Goal: Transaction & Acquisition: Purchase product/service

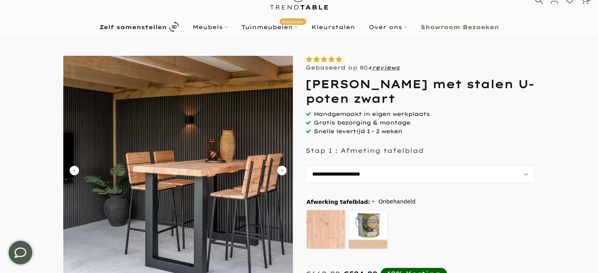
scroll to position [39, 0]
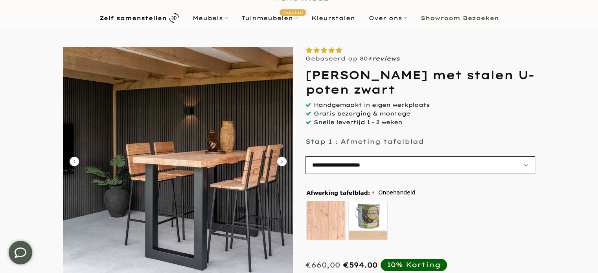
click at [385, 168] on select "**********" at bounding box center [421, 166] width 230 height 18
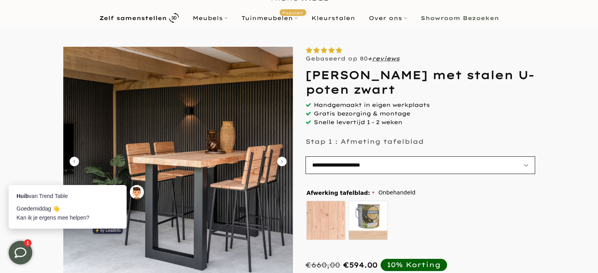
scroll to position [0, 0]
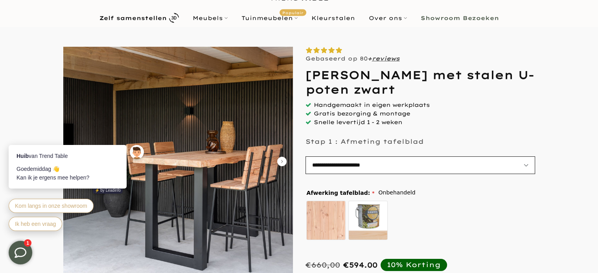
select select "**********"
click at [306, 157] on select "**********" at bounding box center [421, 166] width 230 height 18
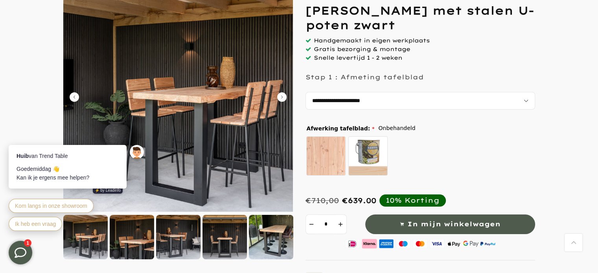
scroll to position [118, 0]
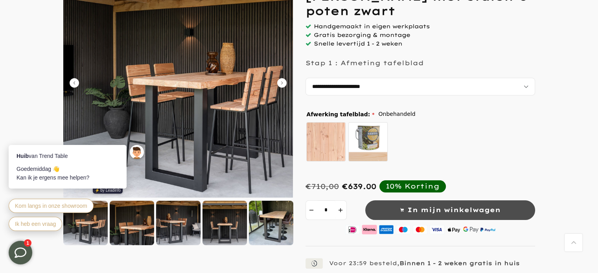
click at [504, 207] on button "In mijn winkelwagen" at bounding box center [451, 211] width 170 height 20
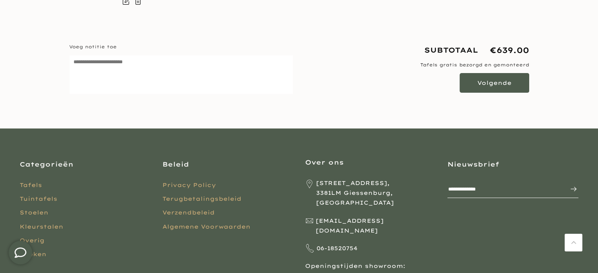
scroll to position [157, 0]
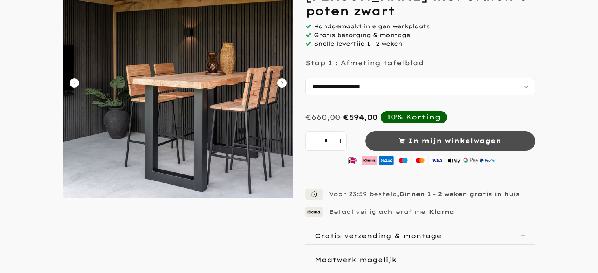
select select "**********"
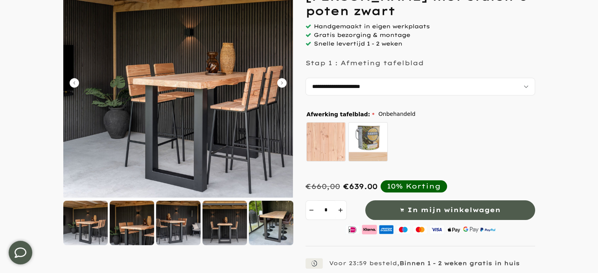
scroll to position [79, 0]
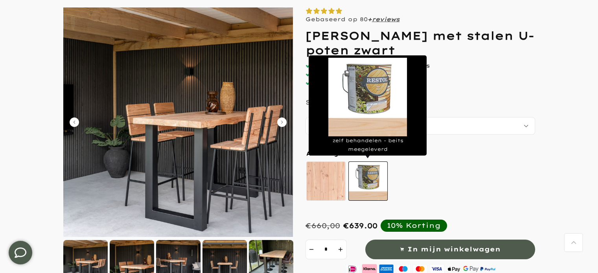
click at [378, 174] on label "zelf behandelen - beits meegeleverd" at bounding box center [368, 181] width 39 height 39
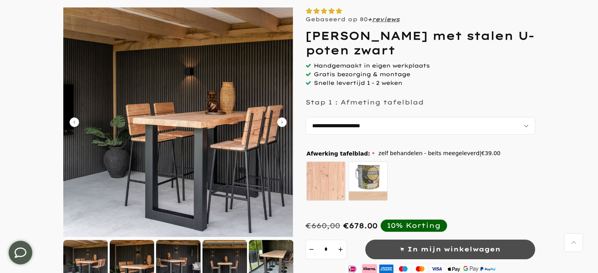
click at [444, 248] on span "In mijn winkelwagen" at bounding box center [454, 249] width 93 height 11
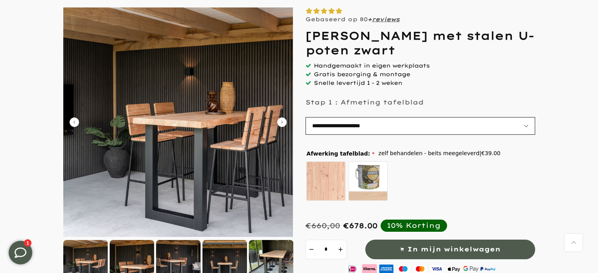
click at [392, 124] on select "**********" at bounding box center [421, 126] width 230 height 18
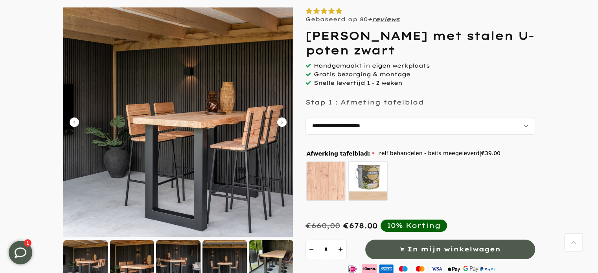
click at [586, 110] on form at bounding box center [299, 216] width 583 height 419
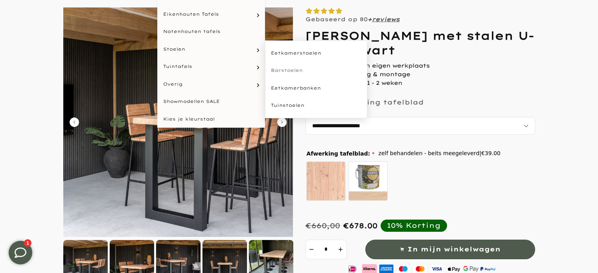
click at [284, 79] on link "Barstoelen" at bounding box center [316, 71] width 102 height 18
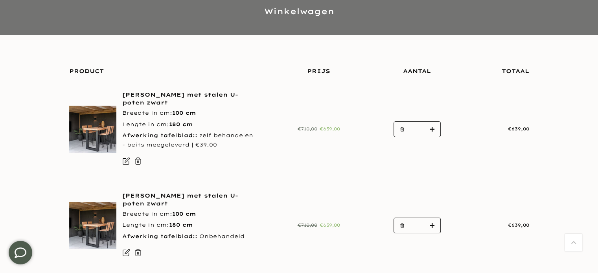
scroll to position [118, 0]
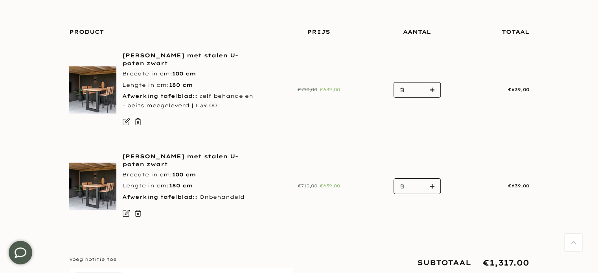
click at [398, 185] on button "button" at bounding box center [400, 187] width 12 height 16
type input "*"
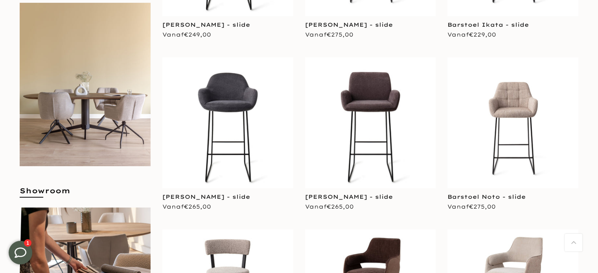
scroll to position [275, 0]
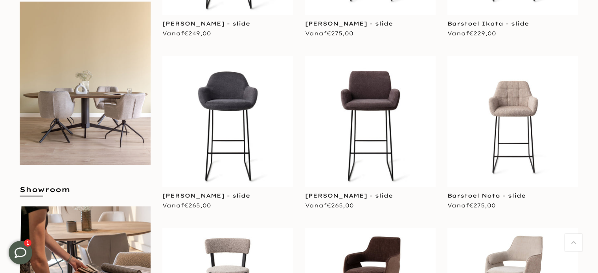
click at [526, 117] on img at bounding box center [513, 121] width 131 height 131
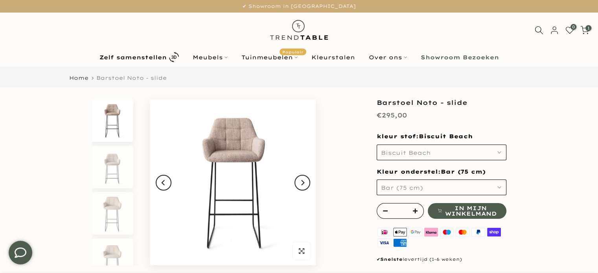
click at [459, 151] on button "Biscuit Beach" at bounding box center [442, 153] width 130 height 16
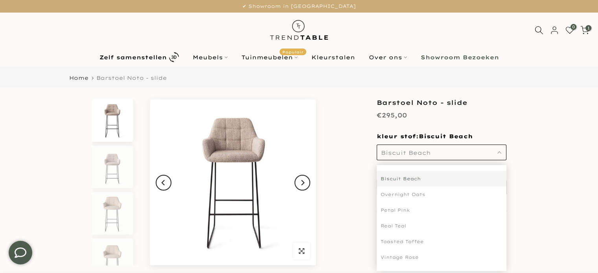
click at [520, 133] on div "**********" at bounding box center [299, 213] width 472 height 227
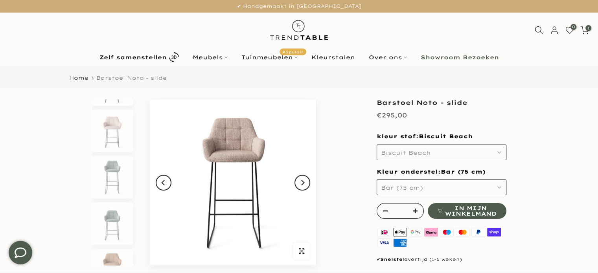
scroll to position [236, 0]
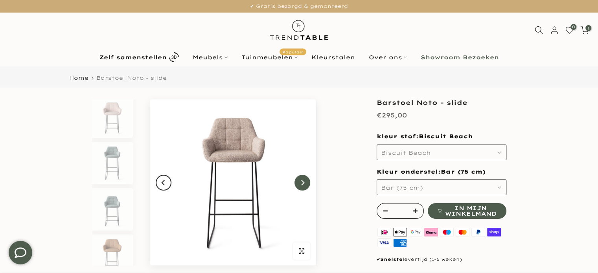
click at [303, 183] on icon "Next" at bounding box center [302, 183] width 3 height 6
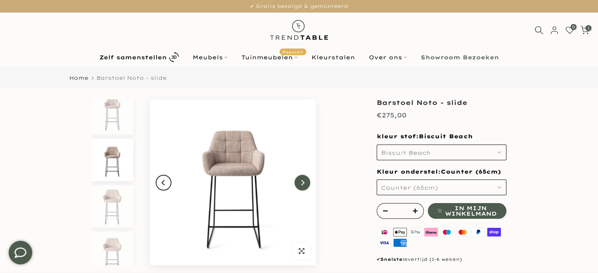
click at [303, 183] on icon "Next" at bounding box center [302, 183] width 3 height 6
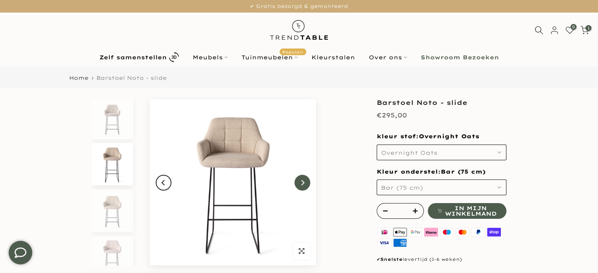
scroll to position [54, 0]
click at [395, 191] on span "Bar (75 cm)" at bounding box center [402, 188] width 42 height 7
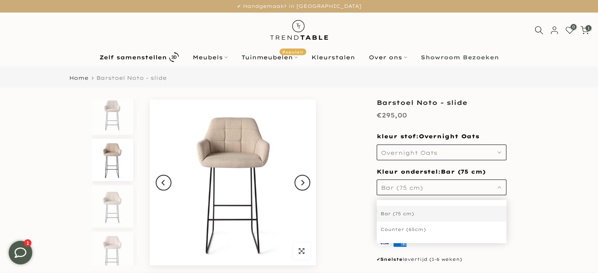
click at [403, 232] on div "Counter (65cm)" at bounding box center [442, 230] width 130 height 16
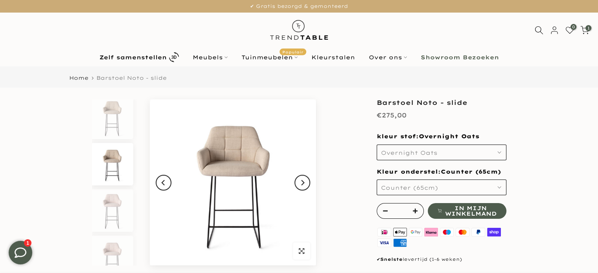
scroll to position [100, 0]
click at [401, 192] on button "Counter (65cm)" at bounding box center [442, 188] width 130 height 16
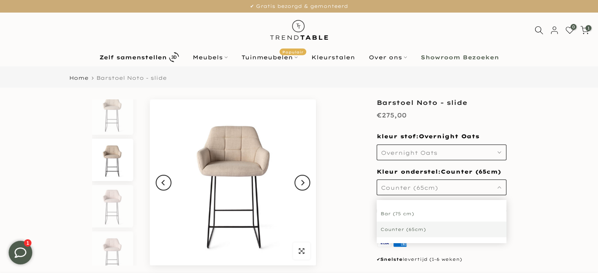
click at [406, 213] on div "Bar (75 cm)" at bounding box center [442, 214] width 130 height 16
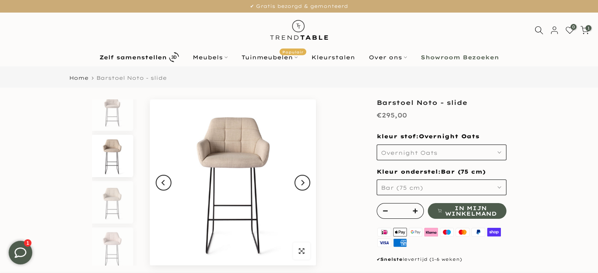
scroll to position [54, 0]
click at [482, 154] on button "Overnight Oats" at bounding box center [442, 153] width 130 height 16
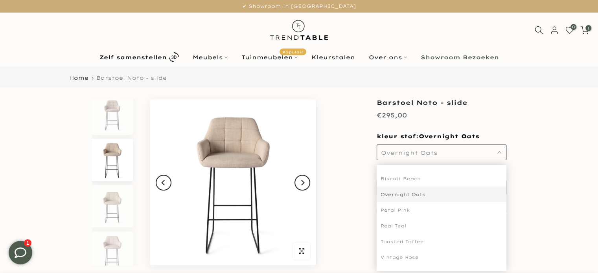
click at [423, 209] on div "Petal Pink" at bounding box center [442, 211] width 130 height 16
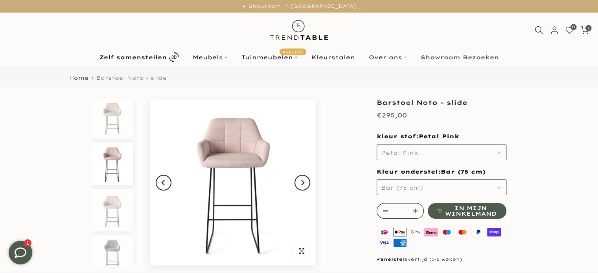
scroll to position [146, 0]
click at [414, 155] on span "Petal Pink" at bounding box center [399, 153] width 37 height 7
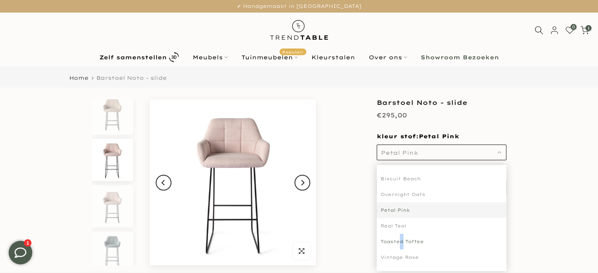
click at [401, 238] on div "Toasted Toffee" at bounding box center [442, 242] width 130 height 16
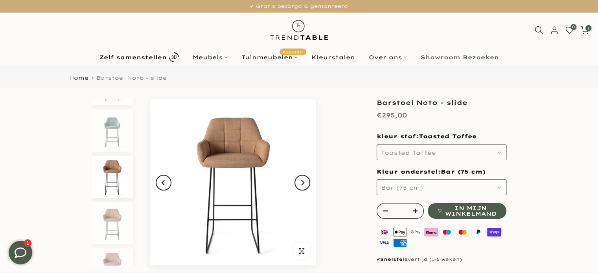
scroll to position [332, 0]
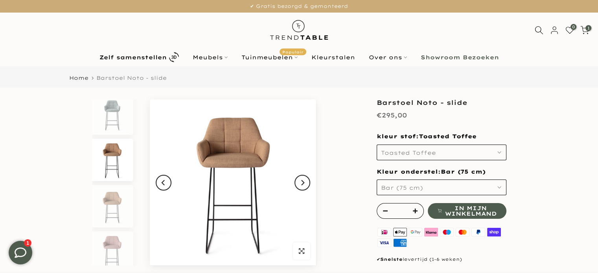
click at [414, 155] on span "Toasted Toffee" at bounding box center [408, 153] width 55 height 7
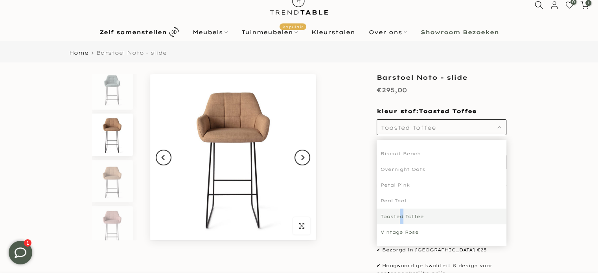
scroll to position [39, 0]
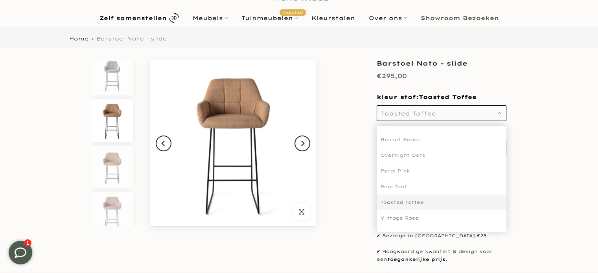
click at [411, 220] on div "Vintage Rose" at bounding box center [442, 219] width 130 height 16
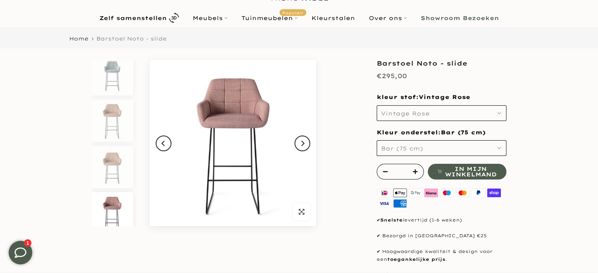
scroll to position [387, 0]
click at [411, 115] on span "Vintage Rose" at bounding box center [405, 113] width 49 height 7
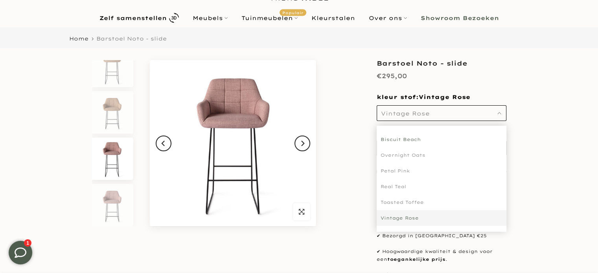
click at [405, 137] on div "Biscuit Beach" at bounding box center [442, 140] width 130 height 16
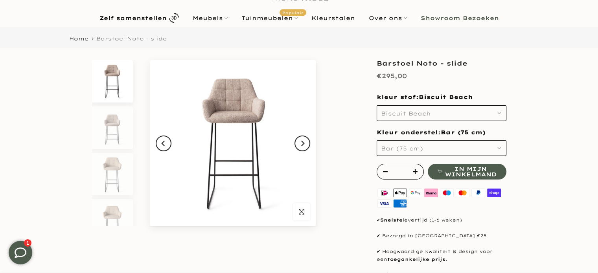
click at [411, 115] on span "Biscuit Beach" at bounding box center [406, 113] width 50 height 7
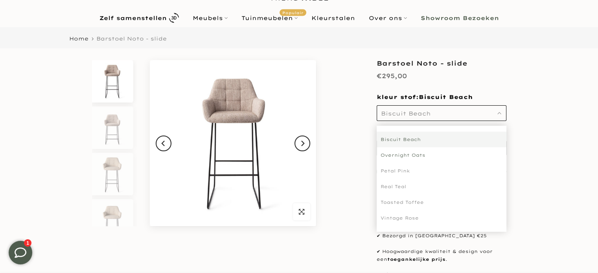
click at [411, 155] on div "Overnight Oats" at bounding box center [442, 156] width 130 height 16
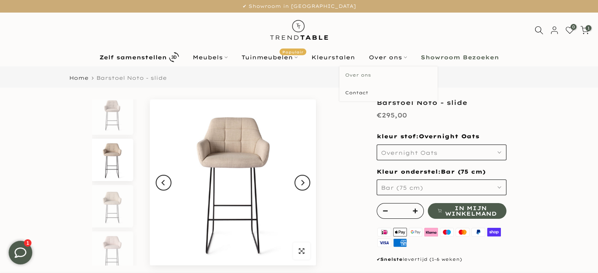
click at [368, 76] on link "Over ons" at bounding box center [389, 75] width 98 height 18
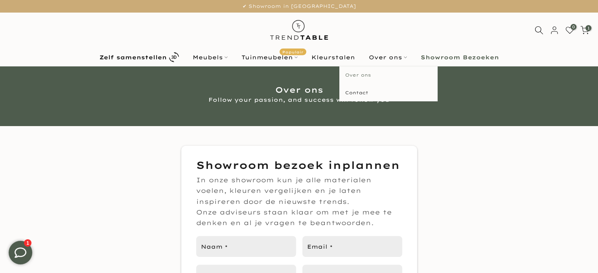
click at [366, 76] on link "Over ons" at bounding box center [389, 75] width 98 height 18
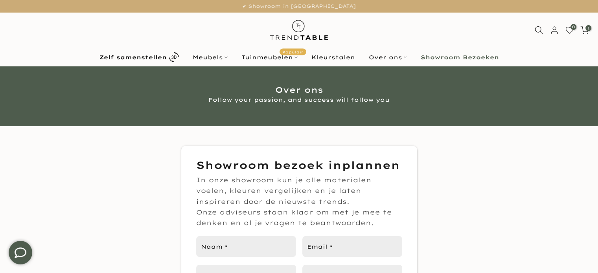
click at [456, 62] on ul "Zelf samenstellen Meubels Configurator (zelf samenstellen) Eikenhouten Tafels O…" at bounding box center [299, 57] width 414 height 14
click at [458, 58] on b "Showroom Bezoeken" at bounding box center [460, 58] width 78 height 6
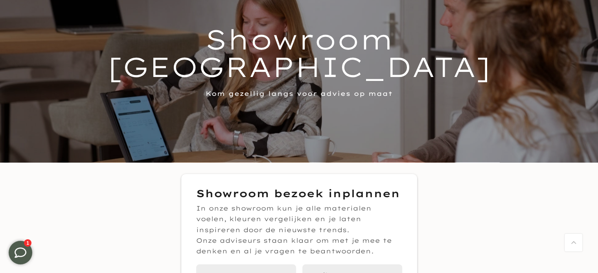
scroll to position [0, 0]
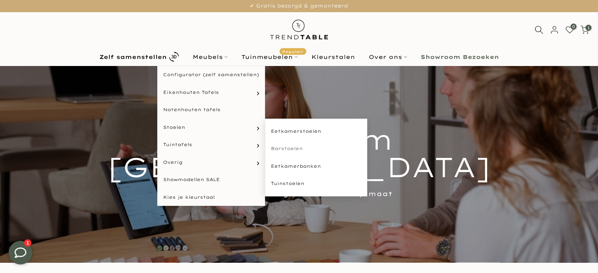
click at [286, 150] on link "Barstoelen" at bounding box center [316, 149] width 102 height 18
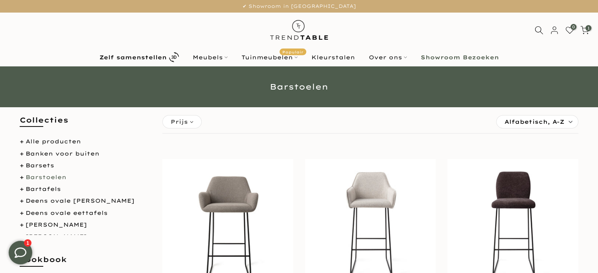
click at [587, 33] on icon at bounding box center [585, 30] width 9 height 9
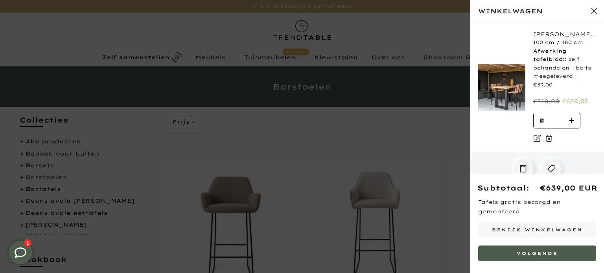
click at [424, 144] on div at bounding box center [302, 136] width 604 height 273
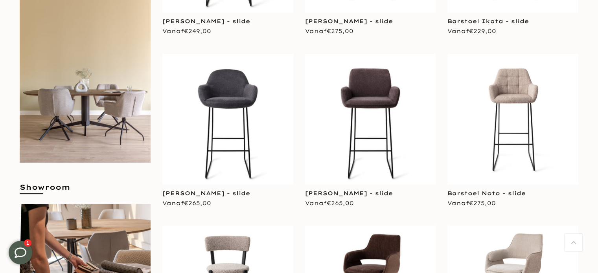
scroll to position [275, 0]
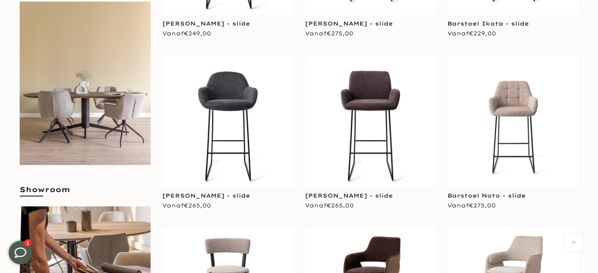
click at [491, 151] on img at bounding box center [513, 121] width 131 height 131
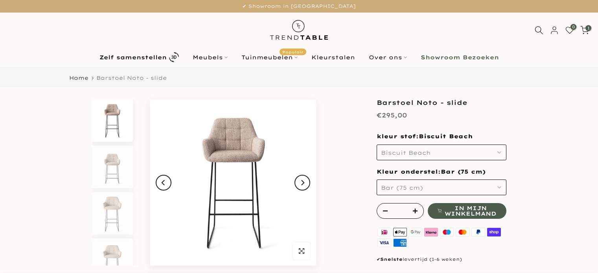
click at [301, 185] on icon "Next" at bounding box center [303, 183] width 6 height 6
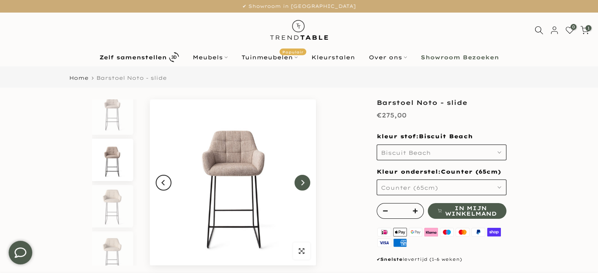
click at [301, 185] on icon "Next" at bounding box center [303, 183] width 6 height 6
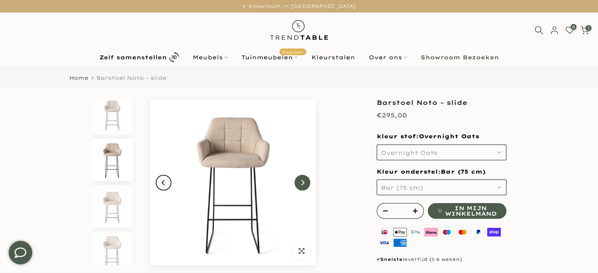
click at [301, 185] on icon "Next" at bounding box center [303, 183] width 6 height 6
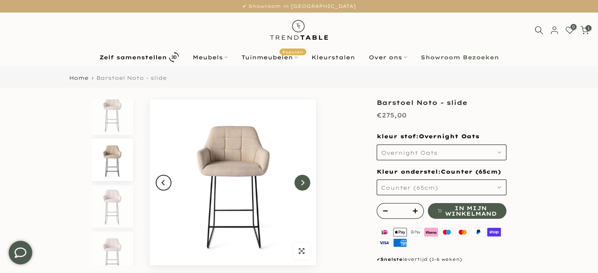
click at [301, 185] on icon "Next" at bounding box center [303, 183] width 6 height 6
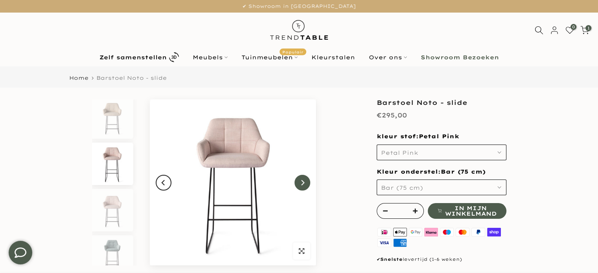
click at [301, 185] on icon "Next" at bounding box center [303, 183] width 6 height 6
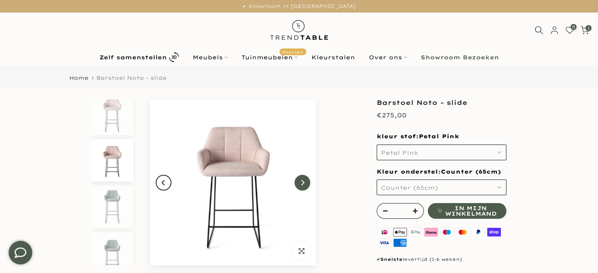
click at [301, 185] on icon "Next" at bounding box center [303, 183] width 6 height 6
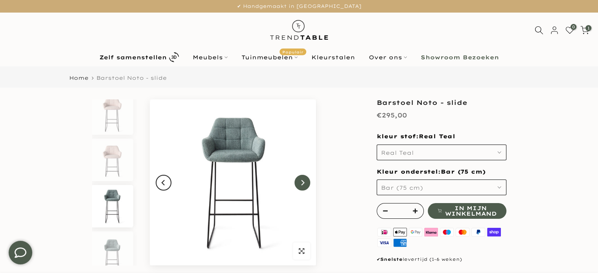
click at [301, 185] on icon "Next" at bounding box center [303, 183] width 6 height 6
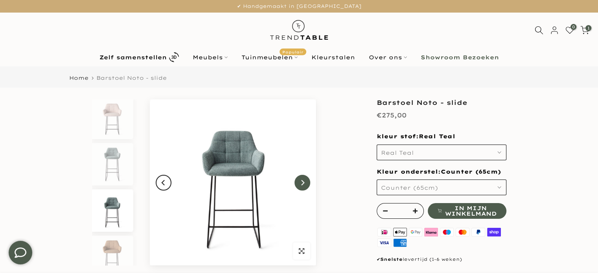
click at [301, 185] on icon "Next" at bounding box center [303, 183] width 6 height 6
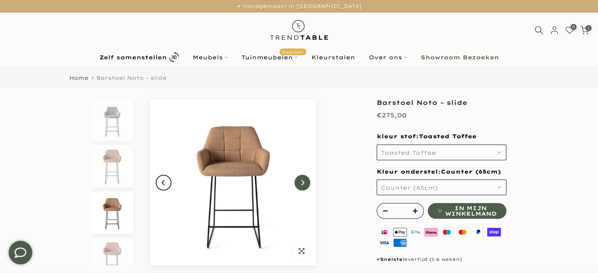
click at [301, 185] on icon "Next" at bounding box center [303, 183] width 6 height 6
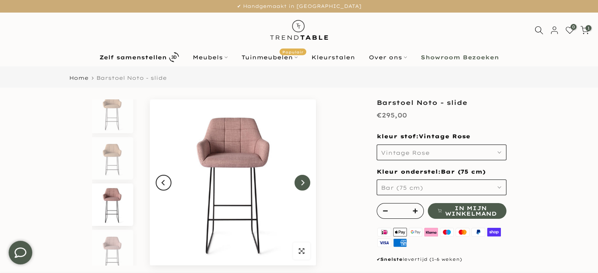
click at [301, 185] on icon "Next" at bounding box center [303, 183] width 6 height 6
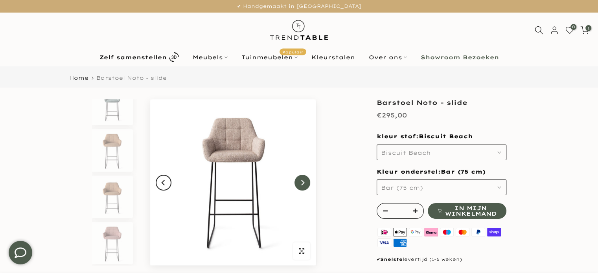
click at [301, 185] on icon "Next" at bounding box center [303, 183] width 6 height 6
click at [301, 185] on icon "Next" at bounding box center [302, 183] width 3 height 6
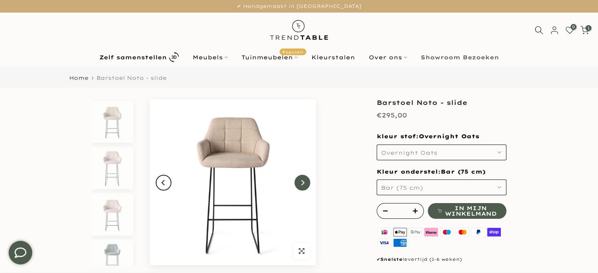
click at [302, 185] on icon "Next" at bounding box center [302, 183] width 3 height 6
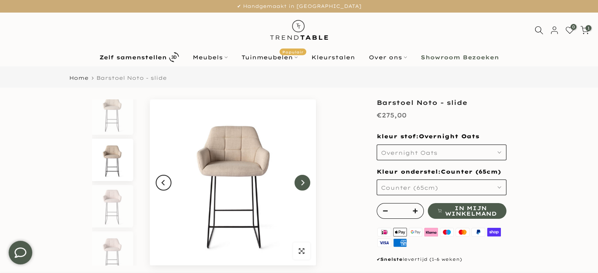
click at [302, 185] on icon "Next" at bounding box center [303, 183] width 6 height 6
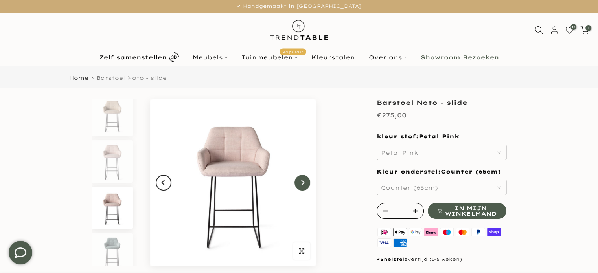
click at [302, 185] on icon "Next" at bounding box center [303, 183] width 6 height 6
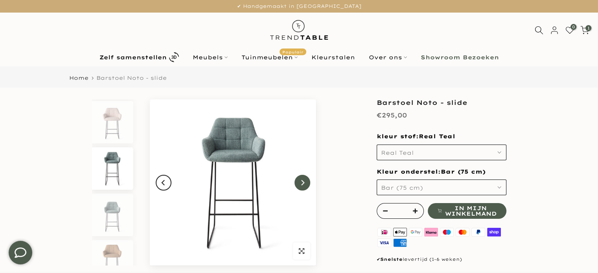
click at [302, 185] on icon "Next" at bounding box center [303, 183] width 6 height 6
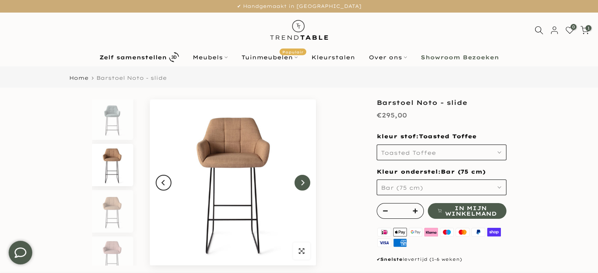
scroll to position [332, 0]
